Goal: Find specific page/section: Find specific page/section

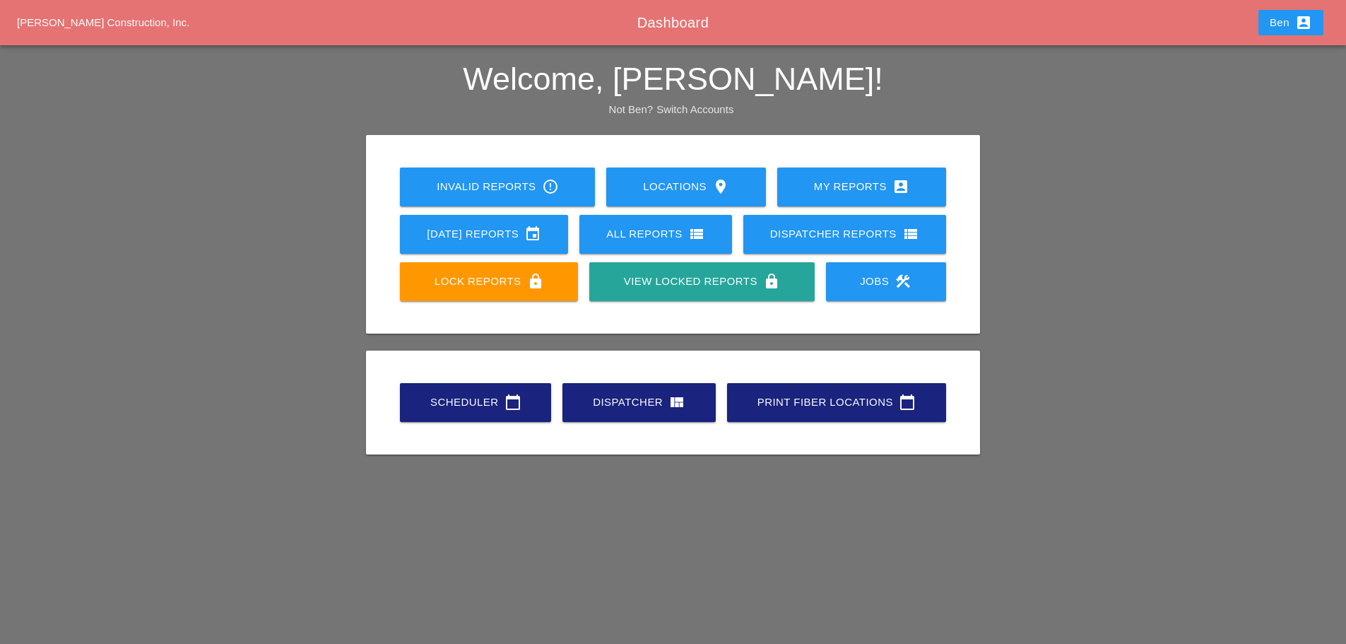
click at [422, 404] on link "Scheduler calendar_today" at bounding box center [475, 402] width 151 height 39
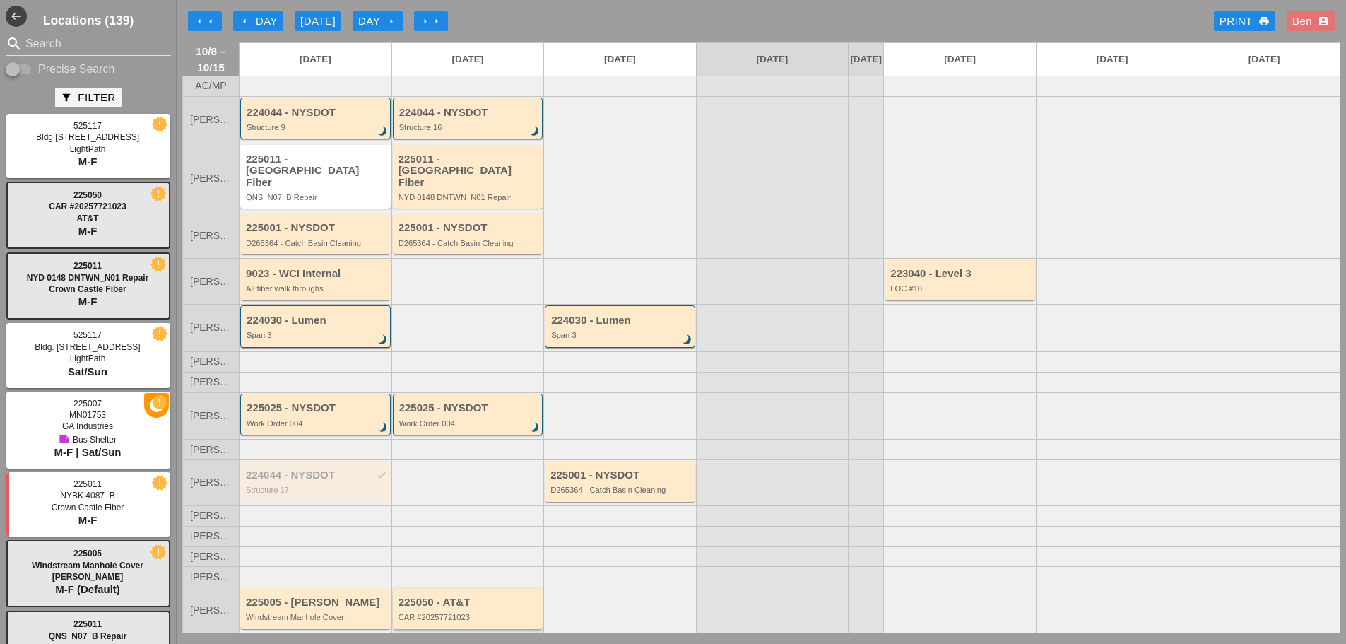
click at [471, 611] on div "225050 - AT&T CAR #20257721023" at bounding box center [469, 608] width 141 height 25
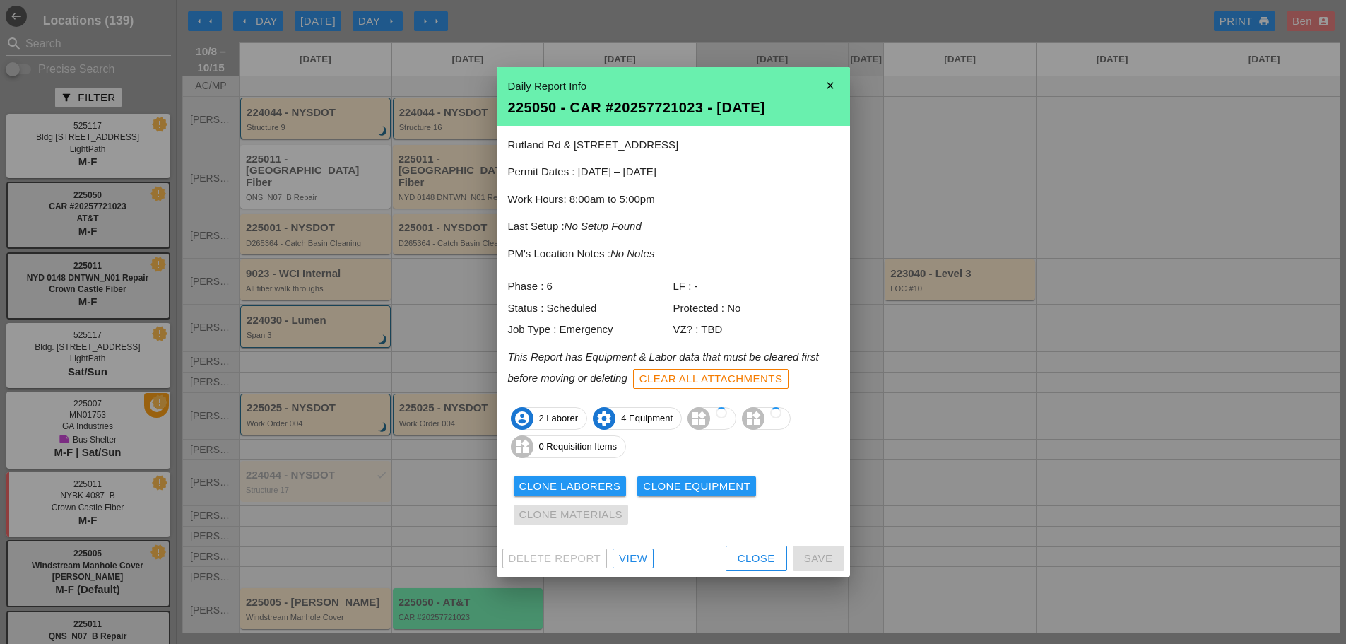
click at [636, 561] on div "View" at bounding box center [633, 558] width 28 height 16
